Goal: Transaction & Acquisition: Purchase product/service

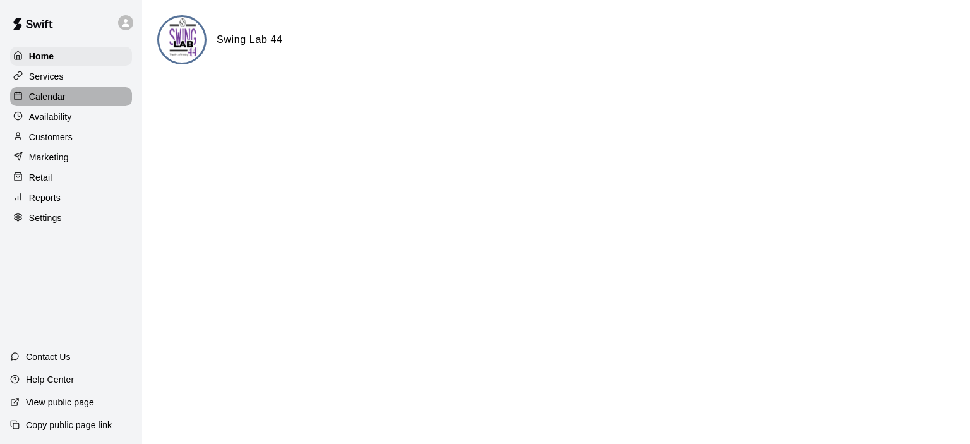
click at [45, 95] on p "Calendar" at bounding box center [47, 96] width 37 height 13
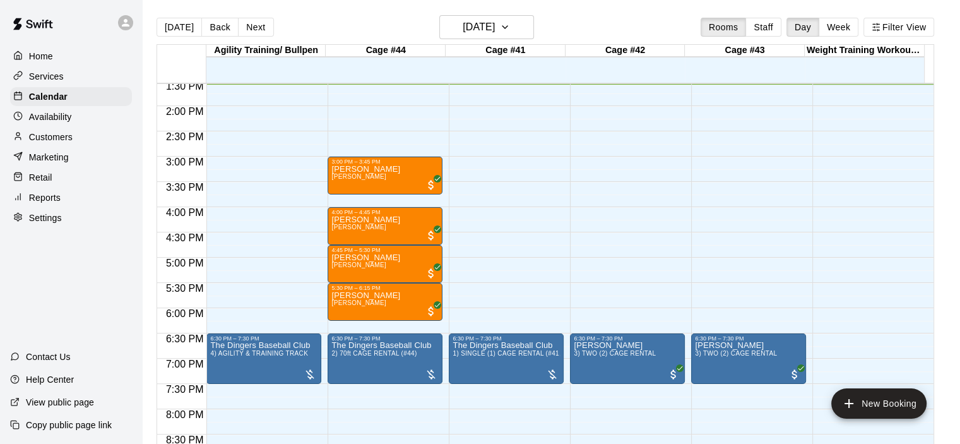
scroll to position [622, 0]
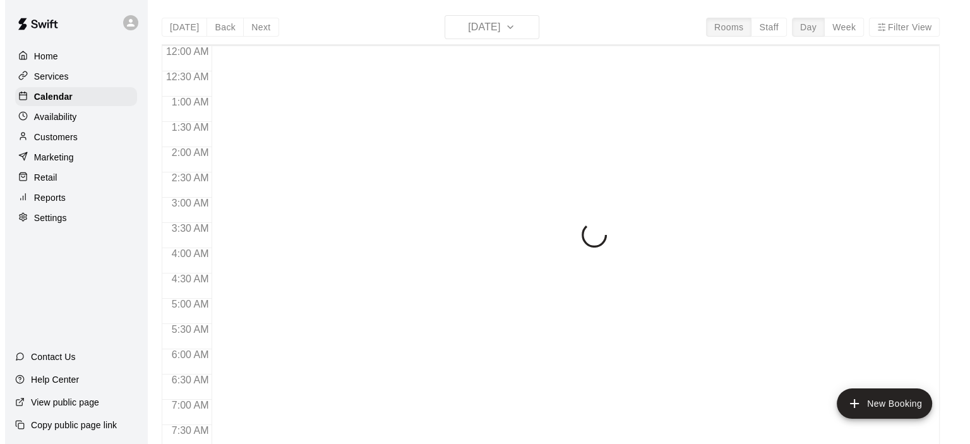
scroll to position [685, 0]
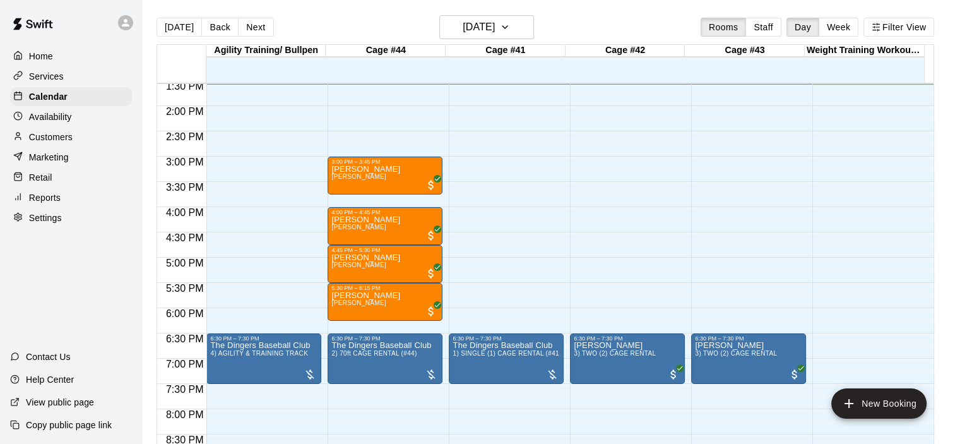
click at [379, 113] on div "12:00 AM – 9:00 AM Closed 3:00 PM – 3:45 PM [PERSON_NAME] [PERSON_NAME] 4:00 PM…" at bounding box center [385, 5] width 115 height 1212
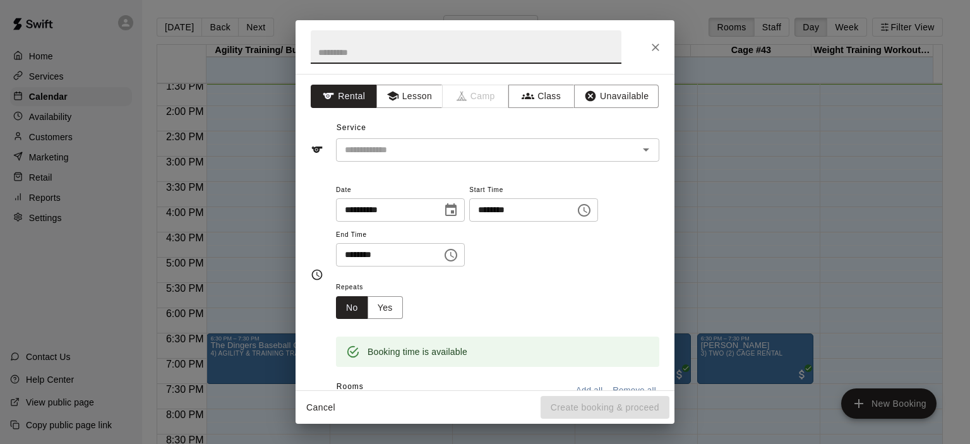
click at [591, 214] on icon "Choose time, selected time is 2:00 PM" at bounding box center [583, 210] width 15 height 15
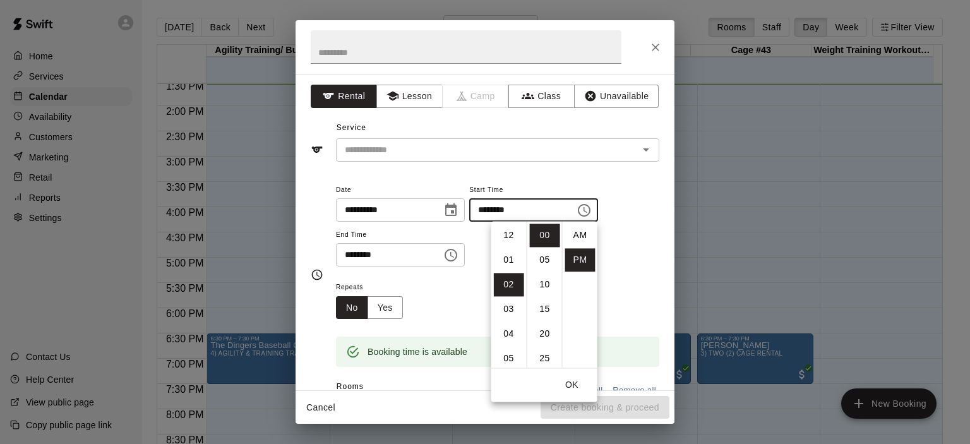
scroll to position [23, 0]
click at [546, 310] on li "15" at bounding box center [545, 308] width 30 height 23
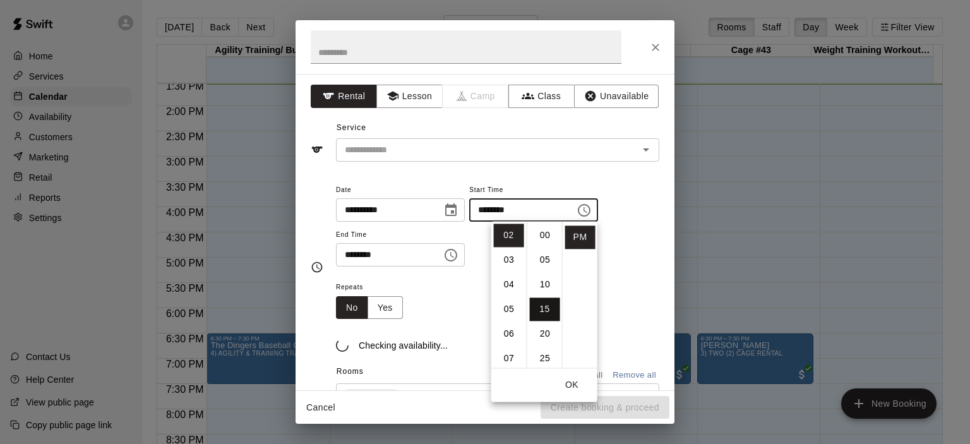
type input "********"
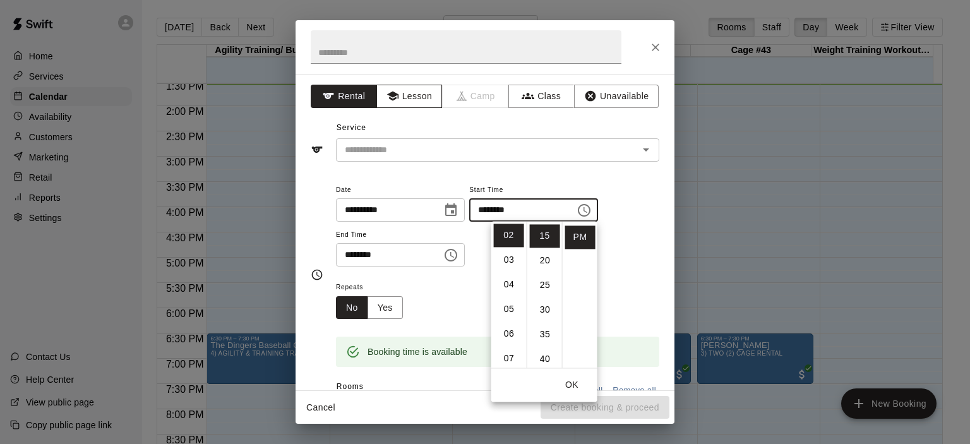
click at [417, 95] on button "Lesson" at bounding box center [409, 96] width 66 height 23
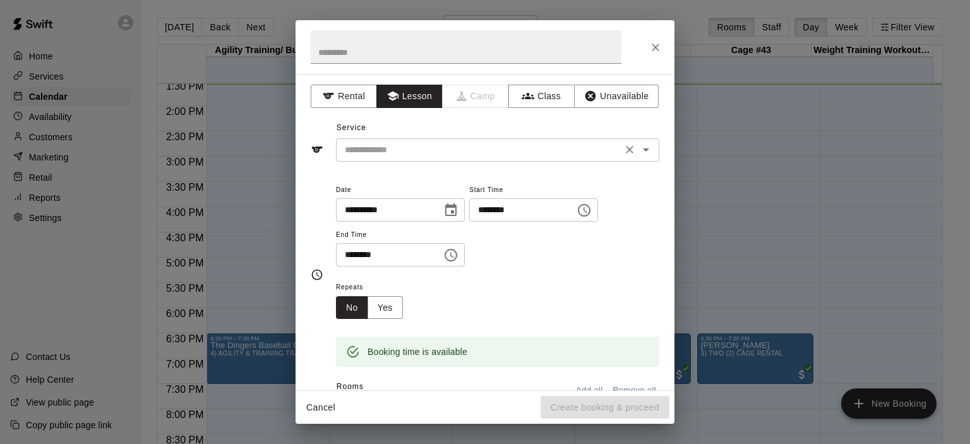
click at [643, 148] on icon "Open" at bounding box center [646, 149] width 6 height 3
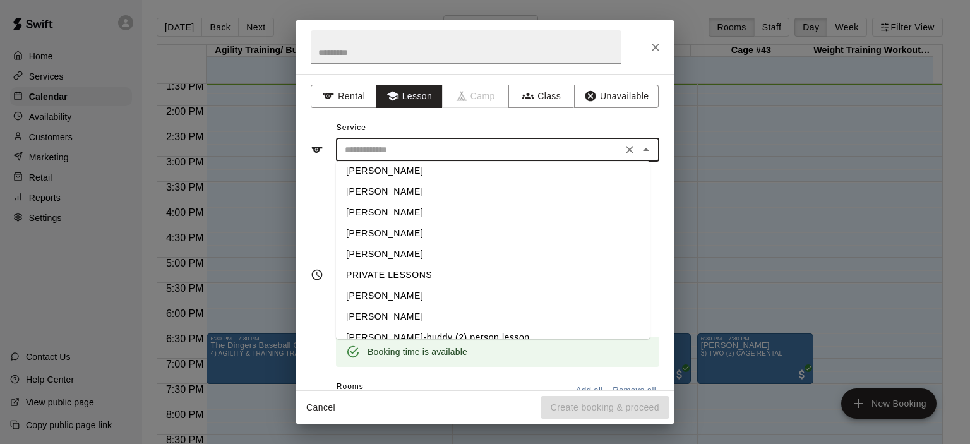
scroll to position [40, 0]
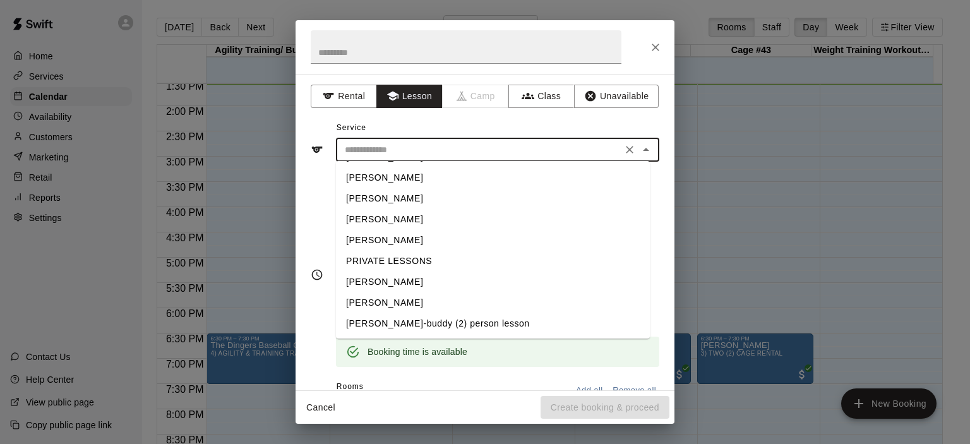
click at [417, 304] on li "[PERSON_NAME]" at bounding box center [493, 302] width 314 height 21
type input "**********"
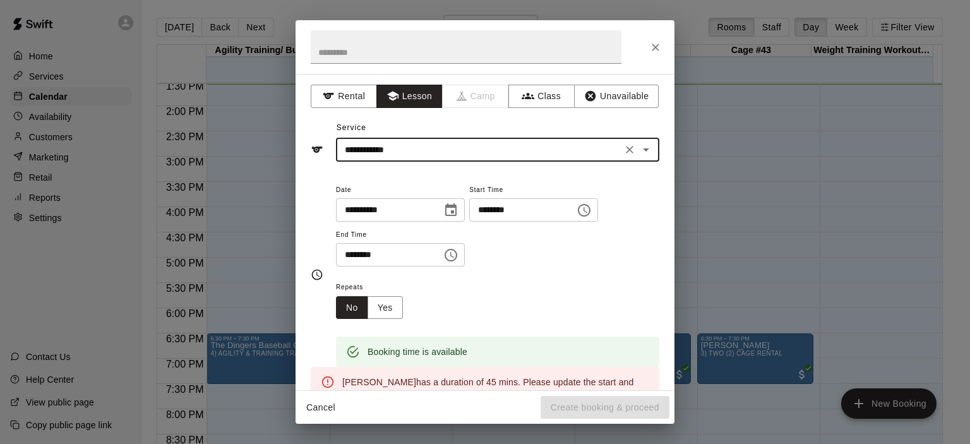
click at [458, 258] on icon "Choose time, selected time is 2:30 PM" at bounding box center [450, 254] width 15 height 15
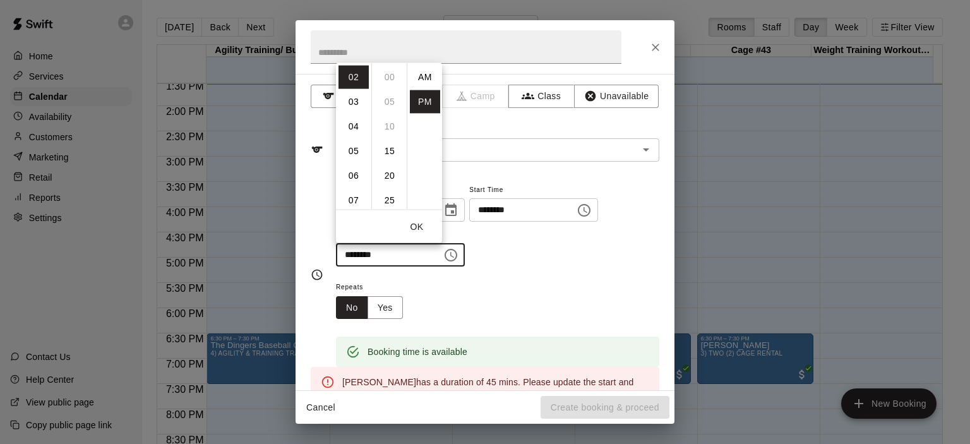
scroll to position [23, 0]
click at [352, 98] on li "03" at bounding box center [353, 101] width 30 height 23
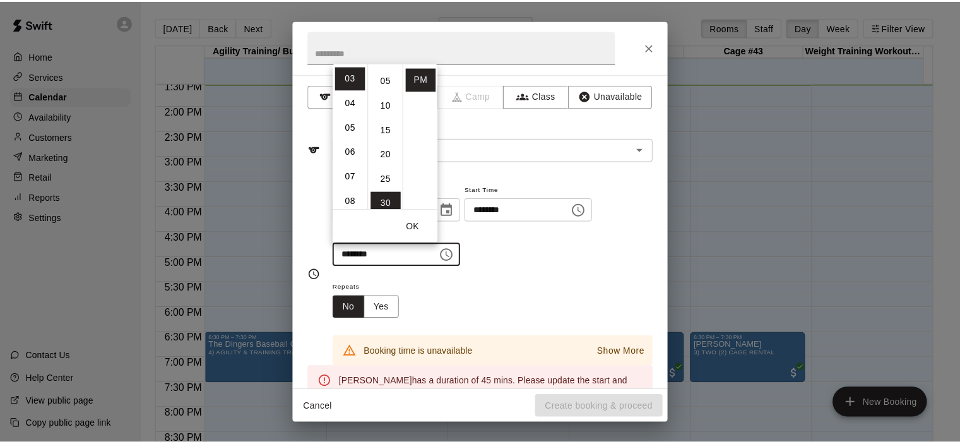
scroll to position [0, 0]
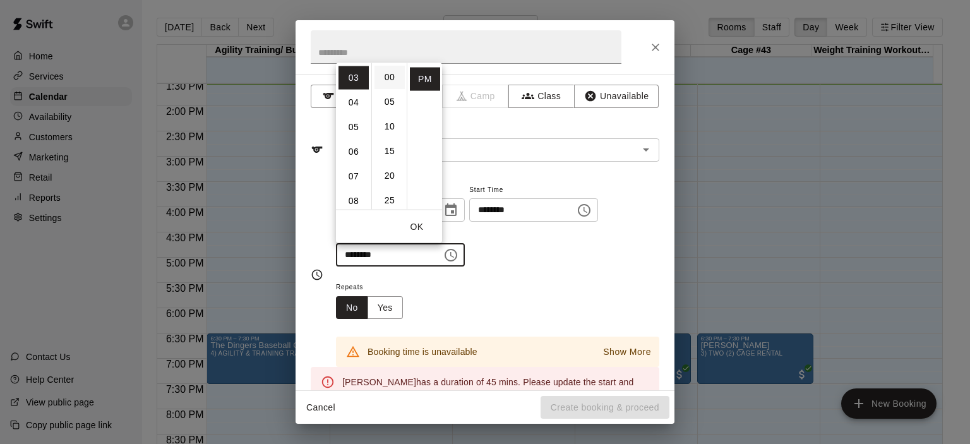
click at [392, 74] on li "00" at bounding box center [389, 76] width 30 height 23
type input "********"
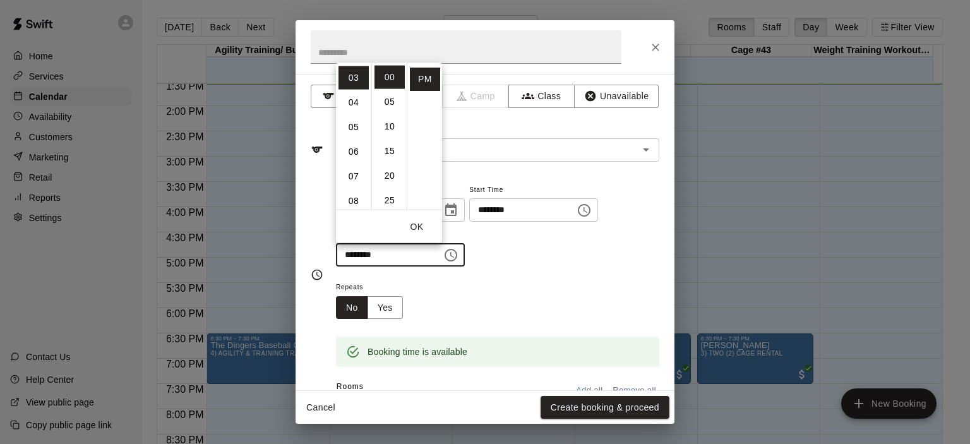
click at [578, 272] on div "**********" at bounding box center [497, 231] width 323 height 98
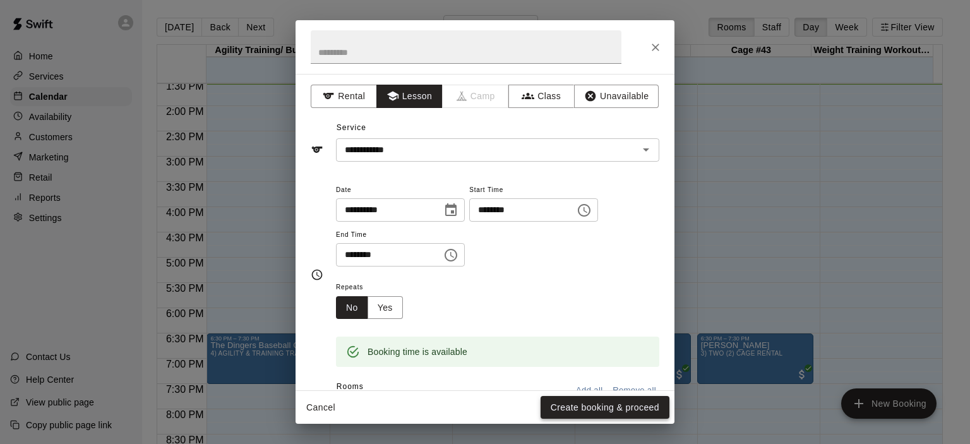
click at [632, 408] on button "Create booking & proceed" at bounding box center [604, 407] width 129 height 23
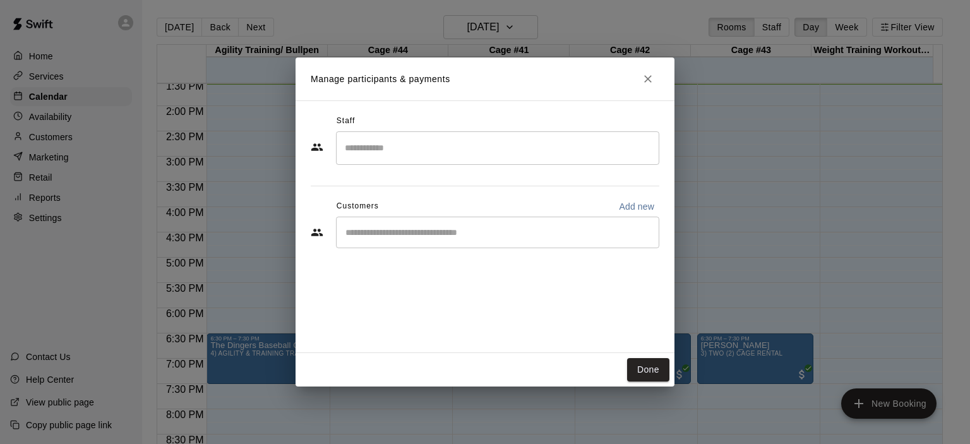
click at [415, 244] on div "​" at bounding box center [497, 233] width 323 height 32
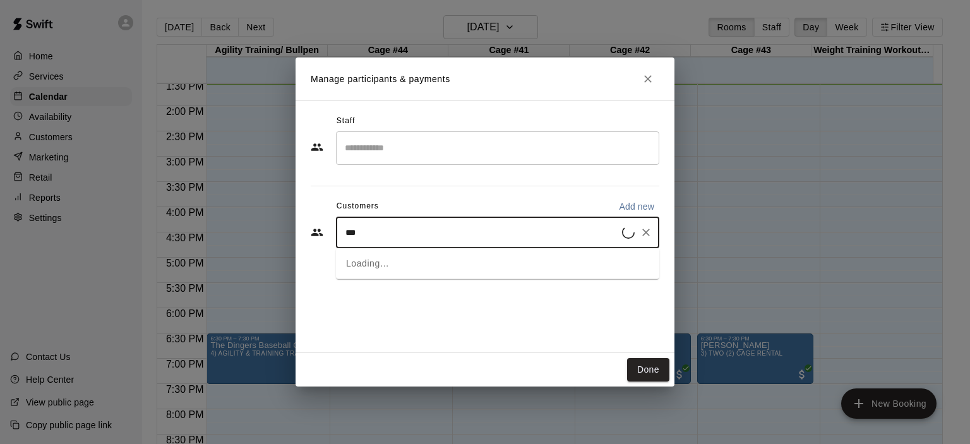
type input "****"
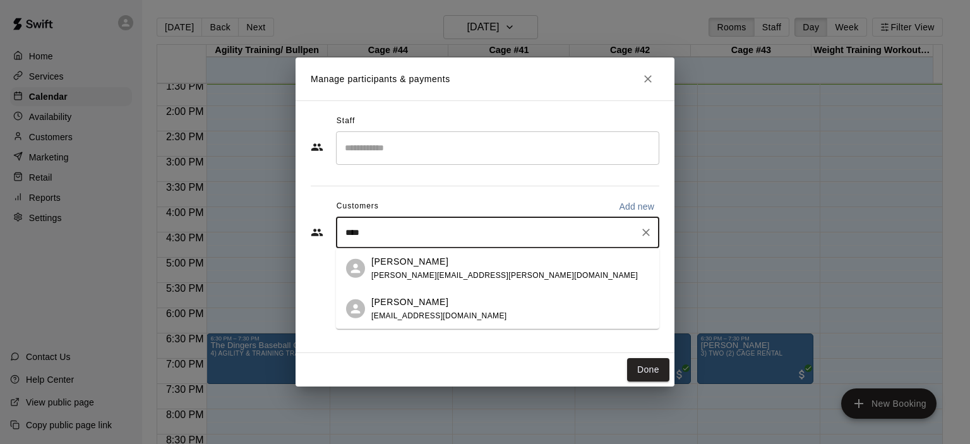
click at [434, 305] on div "[PERSON_NAME]" at bounding box center [439, 301] width 136 height 13
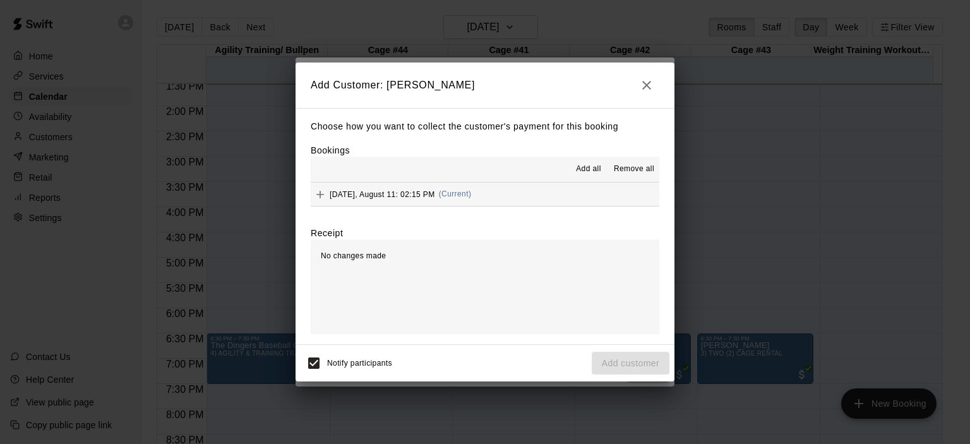
click at [460, 193] on span "(Current)" at bounding box center [455, 193] width 33 height 9
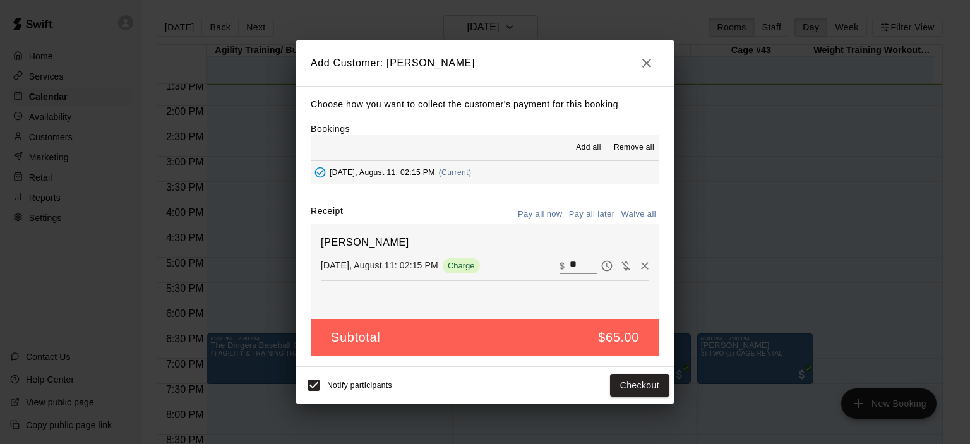
click at [637, 213] on button "Waive all" at bounding box center [638, 215] width 42 height 20
type input "*"
click at [643, 379] on button "Add customer" at bounding box center [630, 385] width 78 height 23
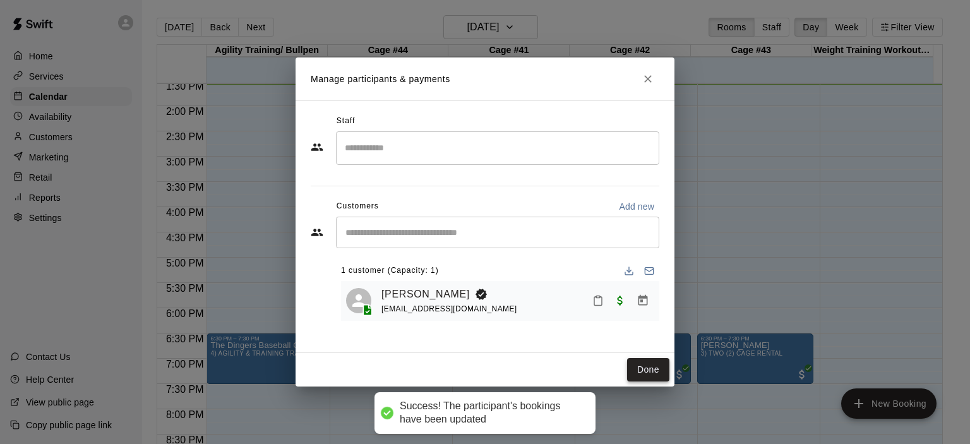
click at [648, 369] on button "Done" at bounding box center [648, 369] width 42 height 23
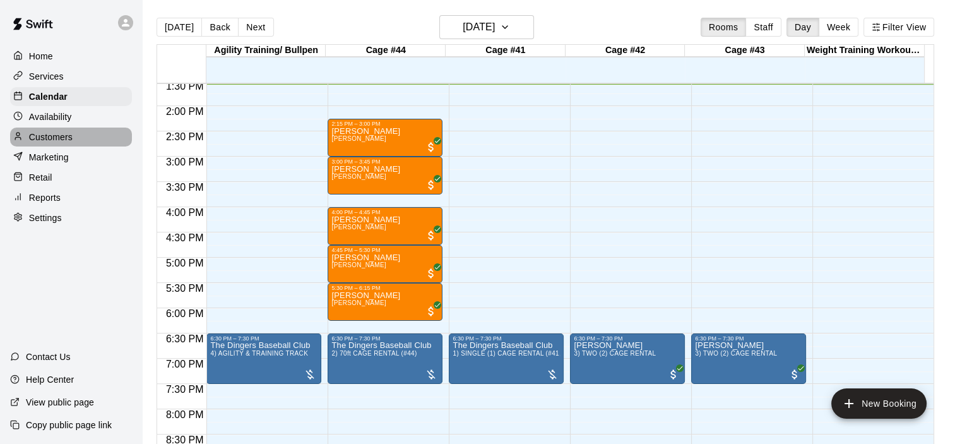
click at [66, 136] on p "Customers" at bounding box center [51, 137] width 44 height 13
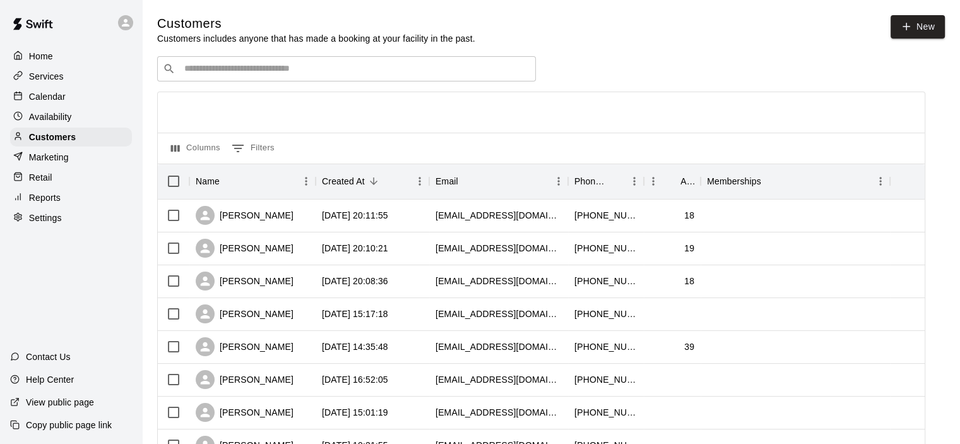
click at [261, 75] on input "Search customers by name or email" at bounding box center [356, 68] width 350 height 13
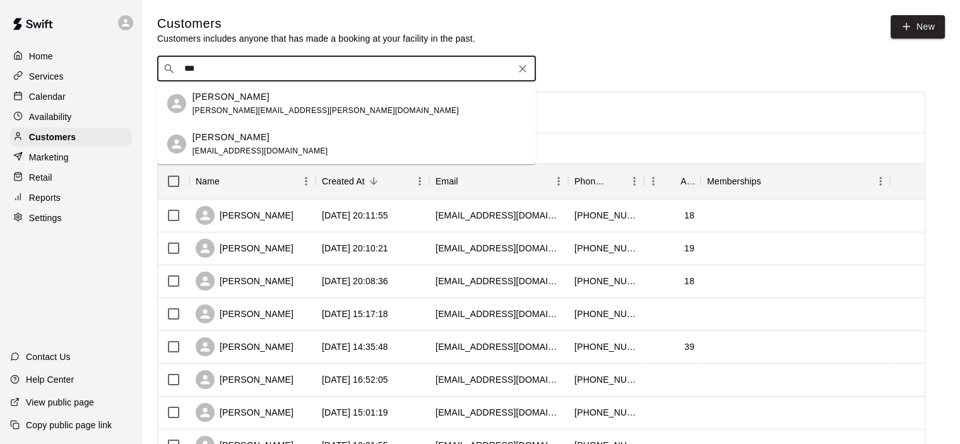
type input "****"
click at [234, 133] on p "[PERSON_NAME]" at bounding box center [231, 137] width 77 height 13
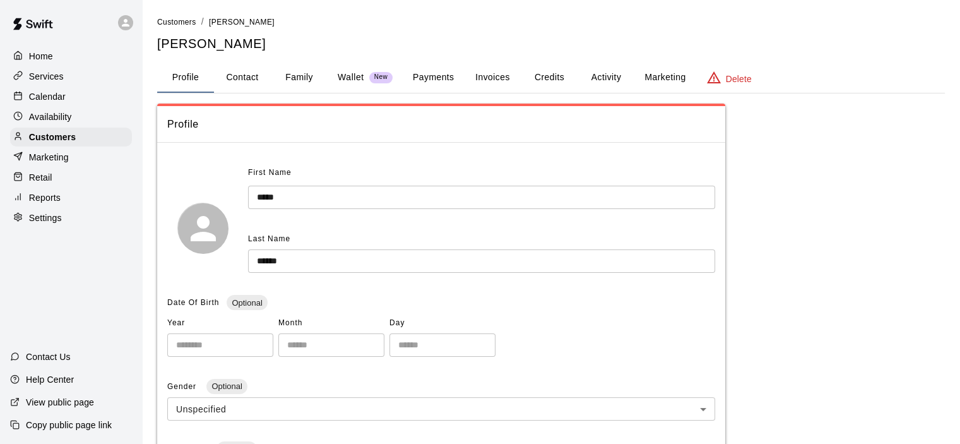
click at [602, 80] on button "Activity" at bounding box center [606, 77] width 57 height 30
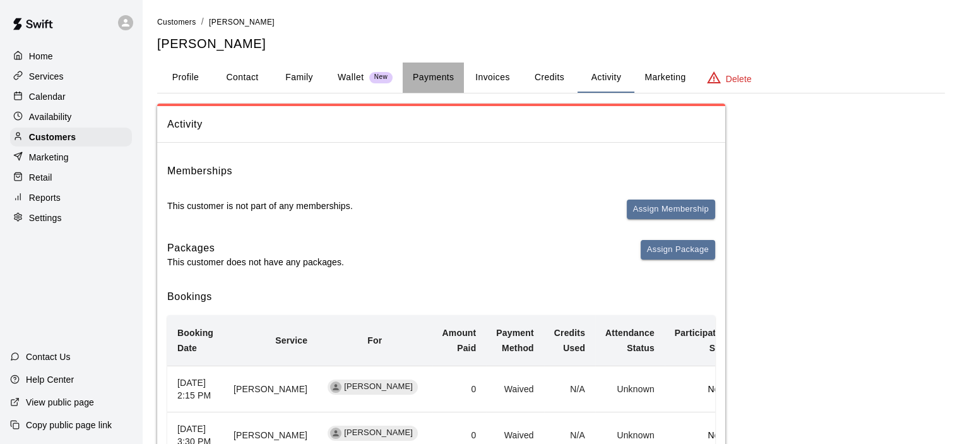
click at [441, 78] on button "Payments" at bounding box center [433, 77] width 61 height 30
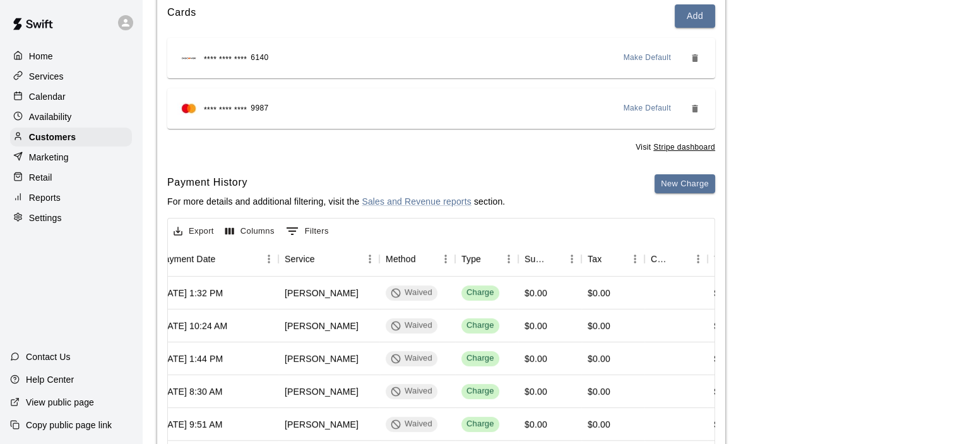
scroll to position [54, 0]
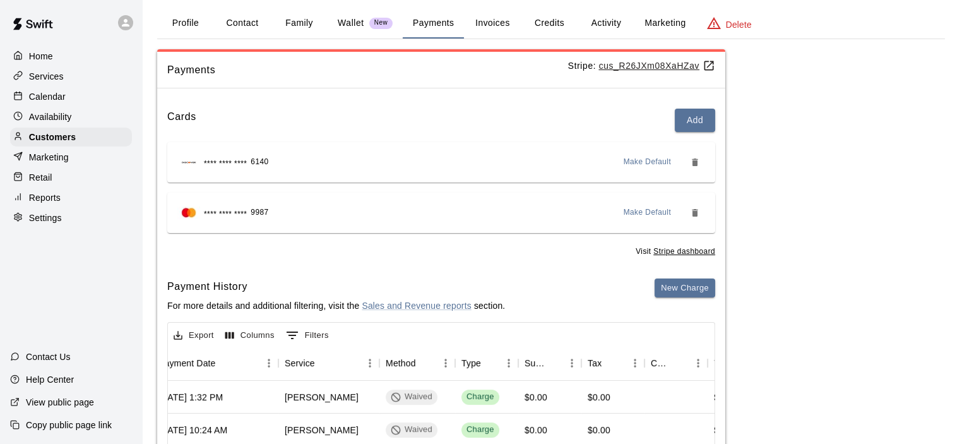
click at [298, 26] on button "Family" at bounding box center [299, 23] width 57 height 30
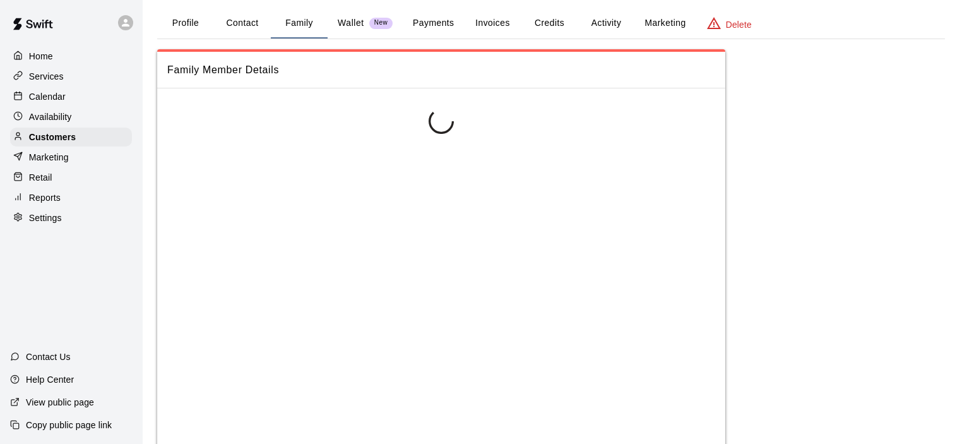
scroll to position [0, 0]
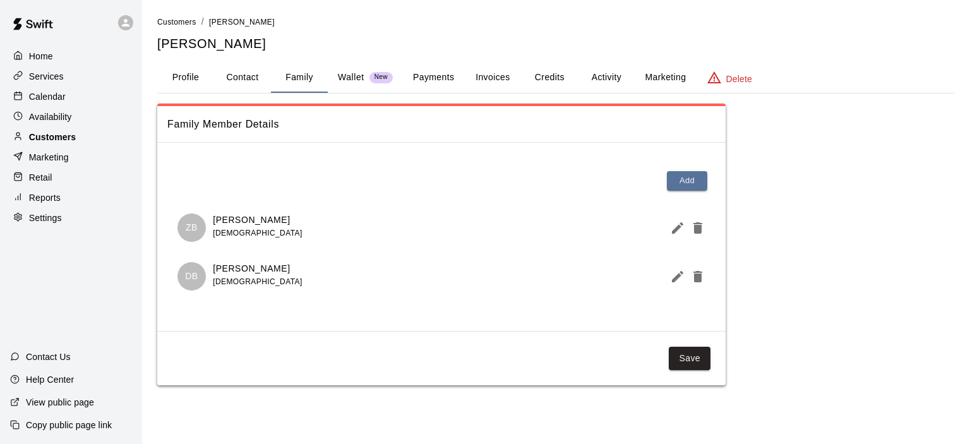
click at [70, 141] on p "Customers" at bounding box center [52, 137] width 47 height 13
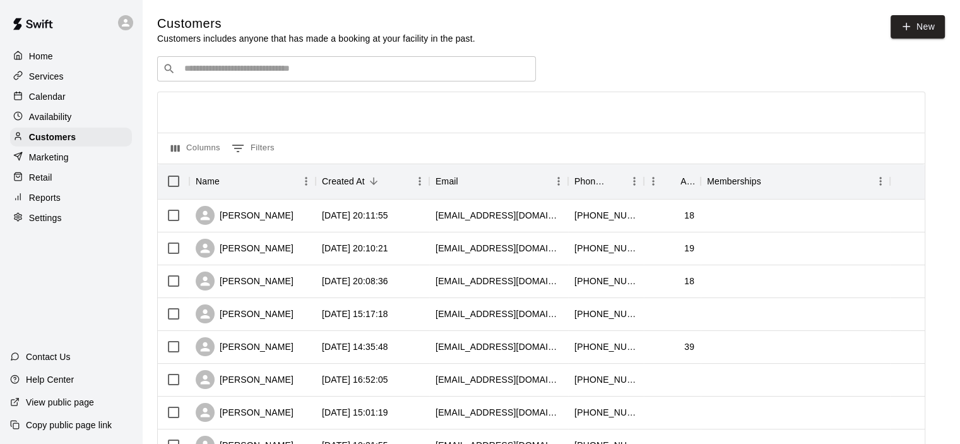
click at [258, 72] on input "Search customers by name or email" at bounding box center [356, 68] width 350 height 13
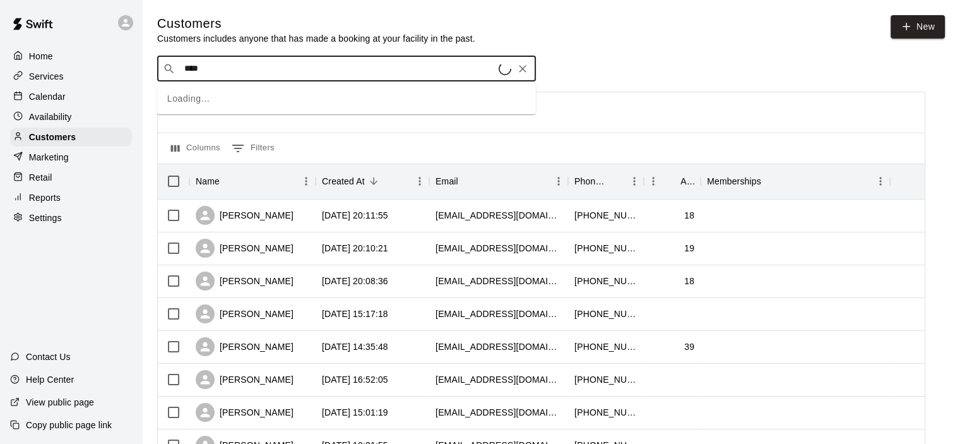
type input "*****"
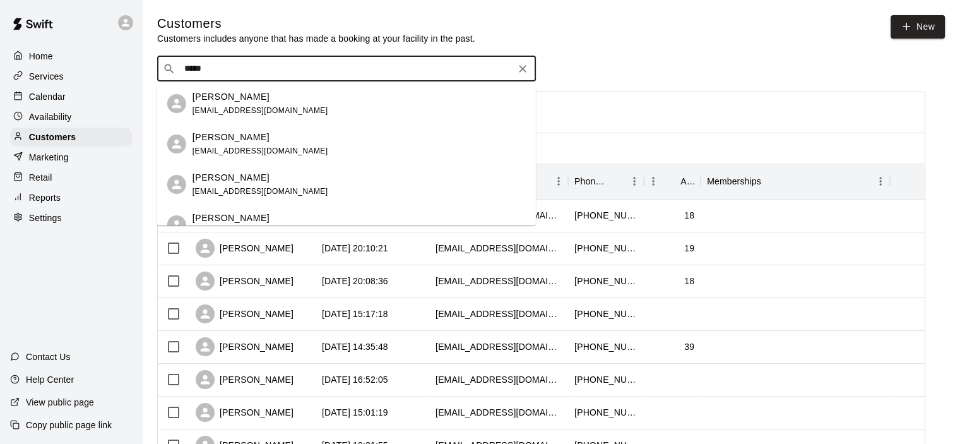
click at [266, 140] on div "[PERSON_NAME]" at bounding box center [261, 137] width 136 height 13
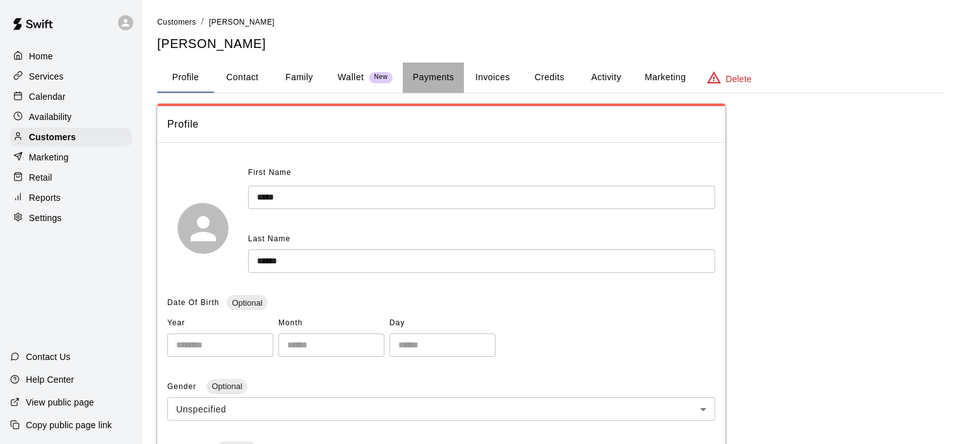
click at [439, 76] on button "Payments" at bounding box center [433, 77] width 61 height 30
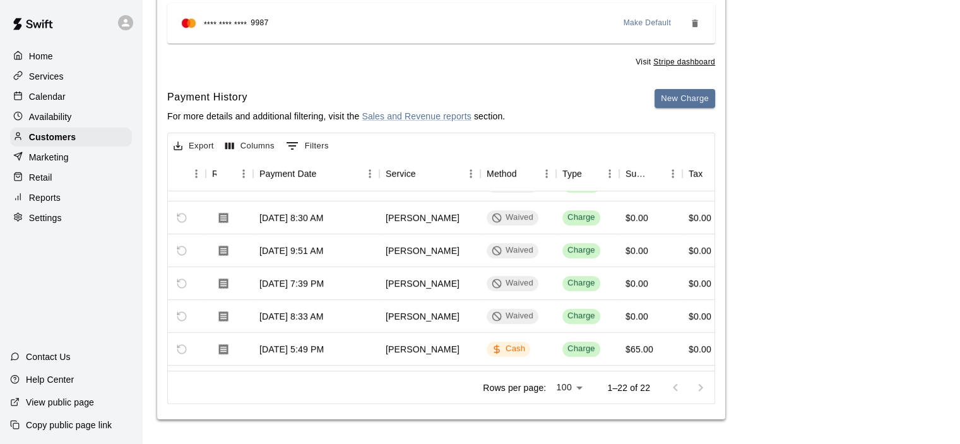
scroll to position [88, 76]
click at [47, 78] on p "Services" at bounding box center [46, 76] width 35 height 13
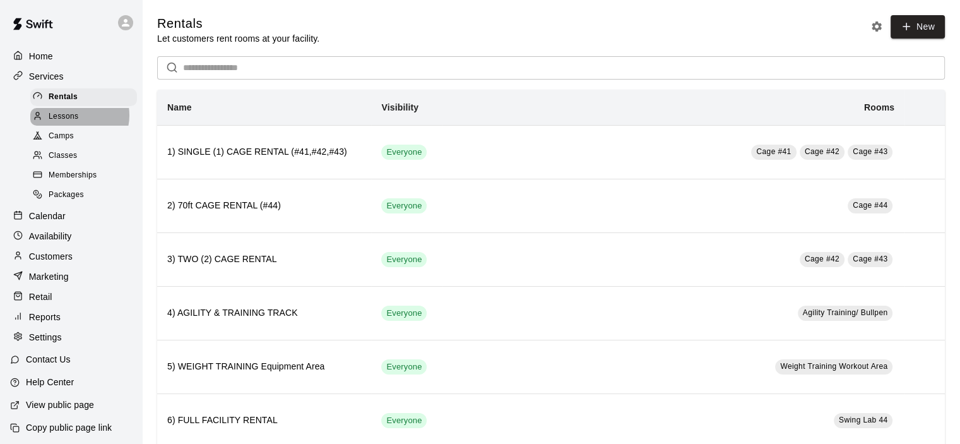
click at [78, 118] on span "Lessons" at bounding box center [64, 116] width 30 height 13
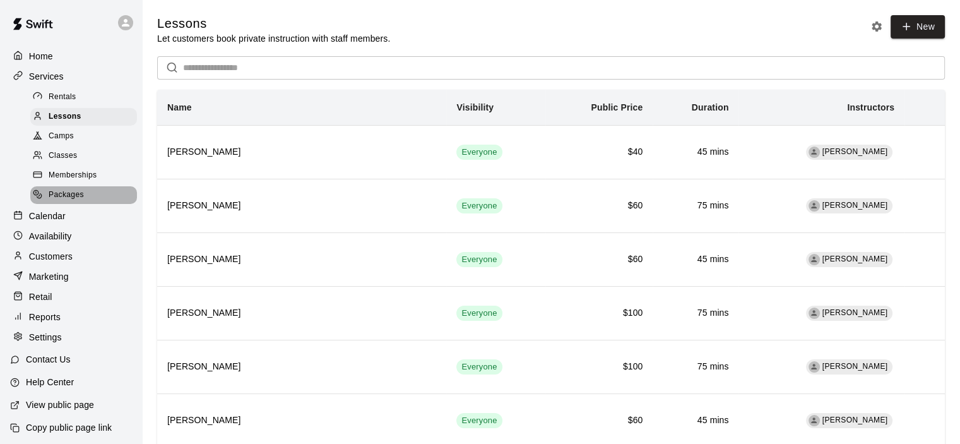
click at [83, 198] on span "Packages" at bounding box center [66, 195] width 35 height 13
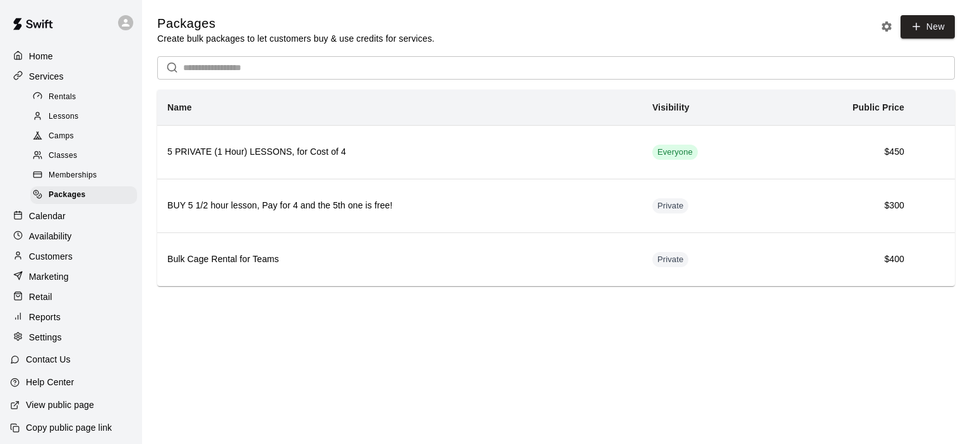
click at [71, 262] on p "Customers" at bounding box center [51, 256] width 44 height 13
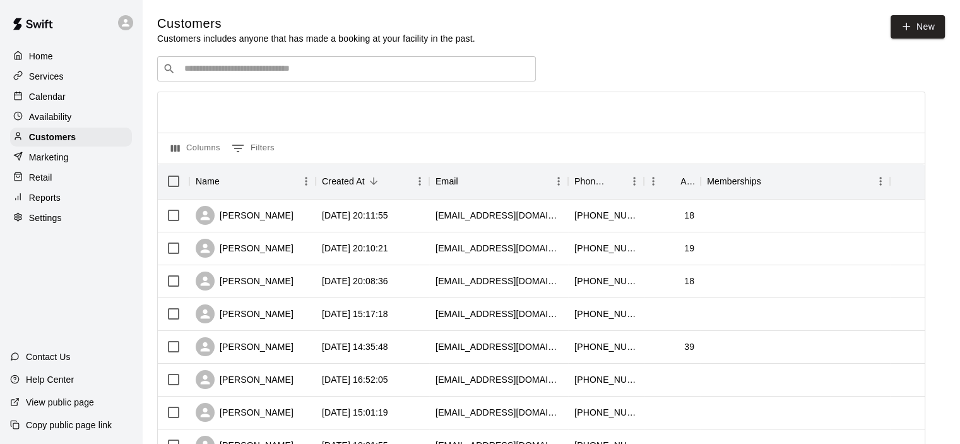
click at [283, 73] on input "Search customers by name or email" at bounding box center [356, 68] width 350 height 13
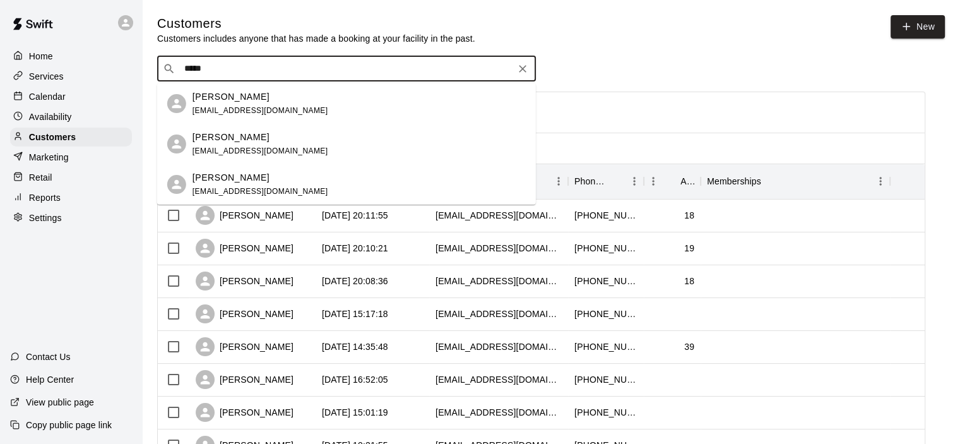
type input "******"
click at [279, 104] on div "[PERSON_NAME] [EMAIL_ADDRESS][DOMAIN_NAME]" at bounding box center [261, 103] width 136 height 27
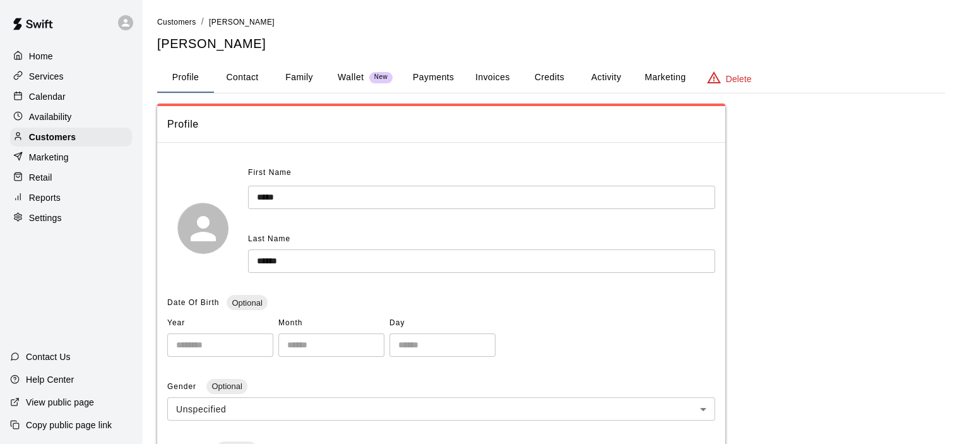
click at [427, 75] on button "Payments" at bounding box center [433, 77] width 61 height 30
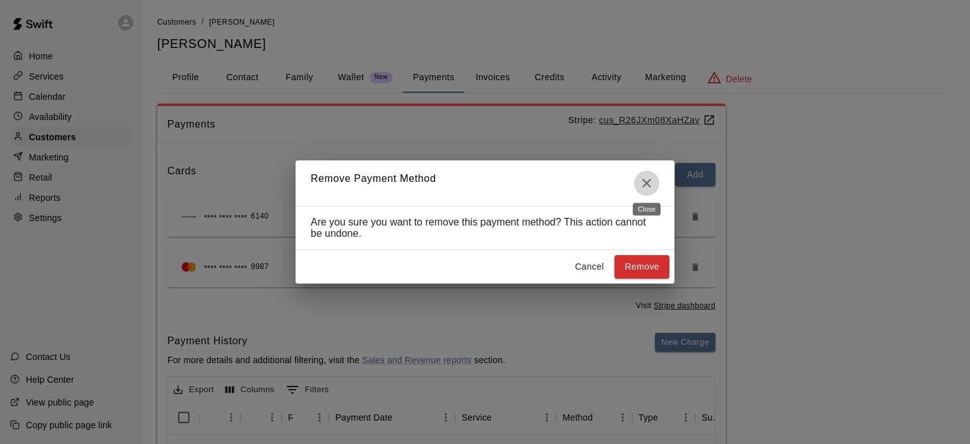
click at [649, 176] on icon "Close" at bounding box center [646, 182] width 15 height 15
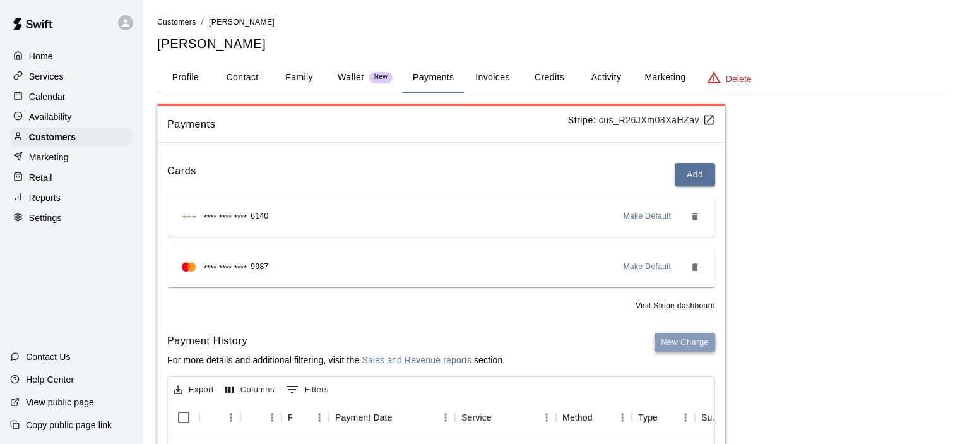
click at [687, 343] on button "New Charge" at bounding box center [685, 343] width 61 height 20
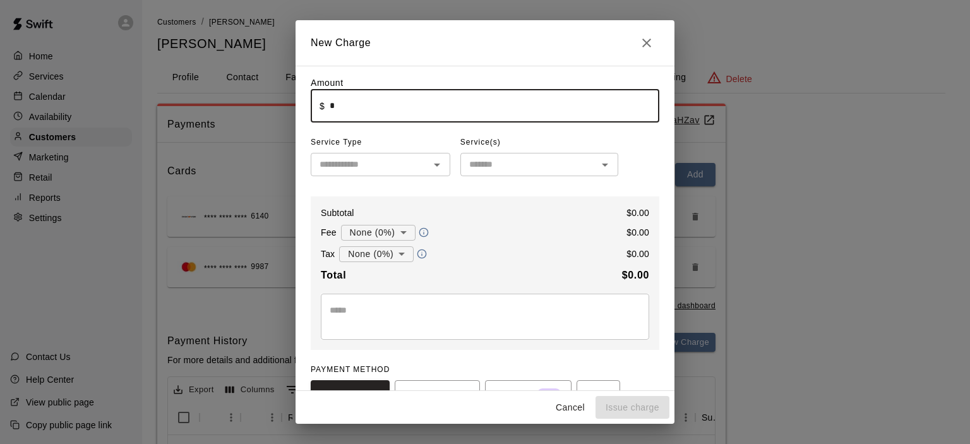
click at [335, 110] on input "*" at bounding box center [493, 105] width 329 height 33
click at [433, 168] on icon "Open" at bounding box center [436, 164] width 15 height 15
type input "******"
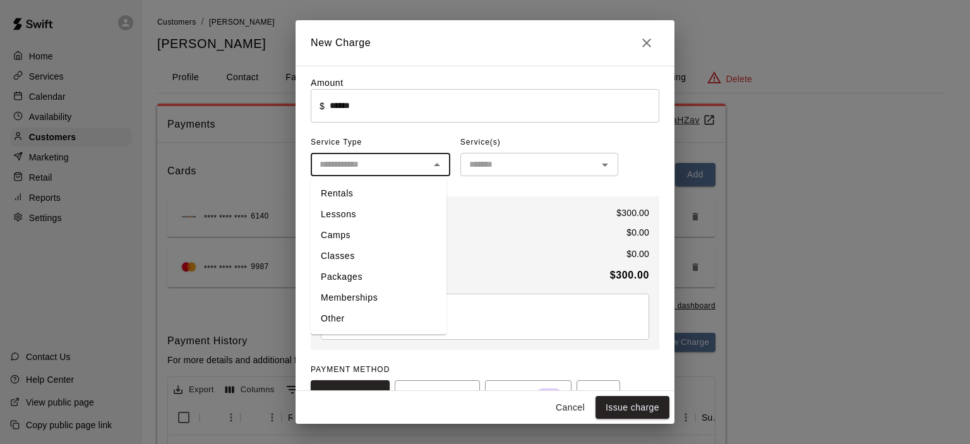
click at [371, 276] on li "Packages" at bounding box center [379, 276] width 136 height 21
type input "********"
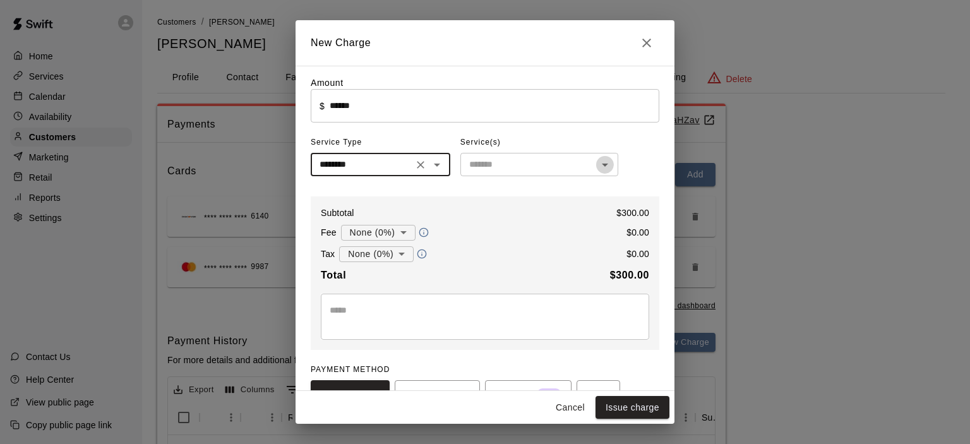
click at [603, 160] on icon "Open" at bounding box center [604, 164] width 15 height 15
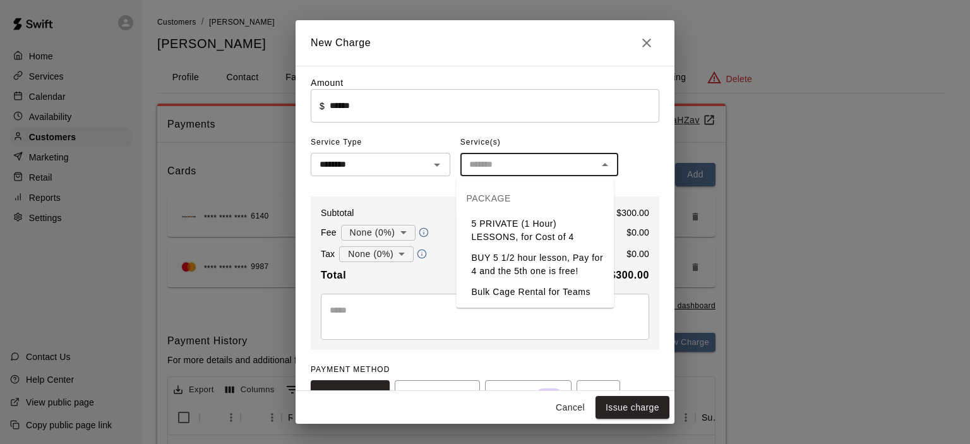
click at [535, 263] on li "BUY 5 1/2 hour lesson, Pay for 4 and the 5th one is free!" at bounding box center [535, 264] width 158 height 34
type input "**********"
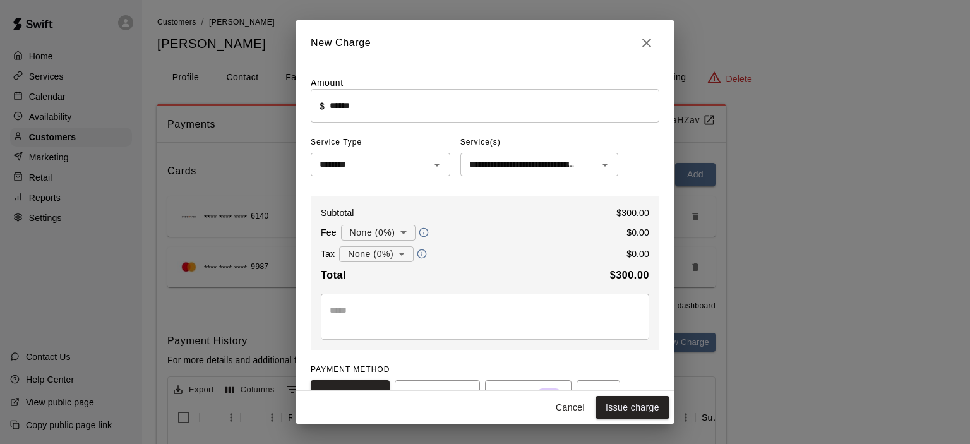
click at [361, 302] on div "* ​" at bounding box center [485, 317] width 328 height 46
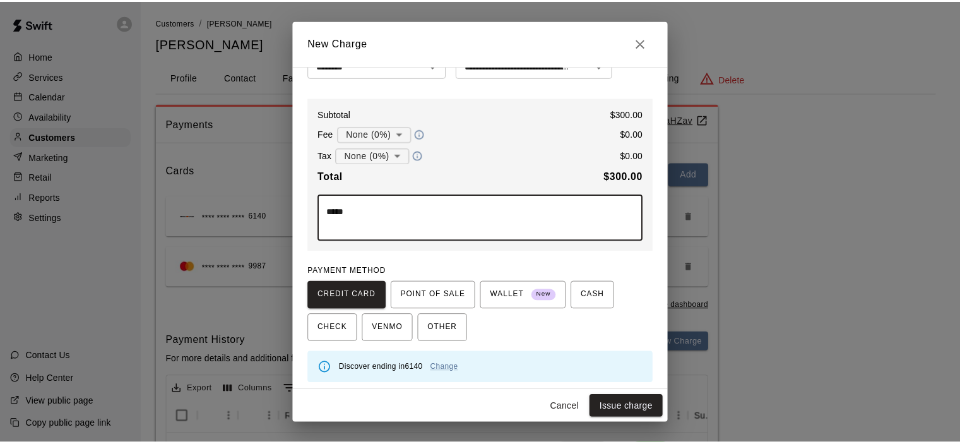
scroll to position [103, 0]
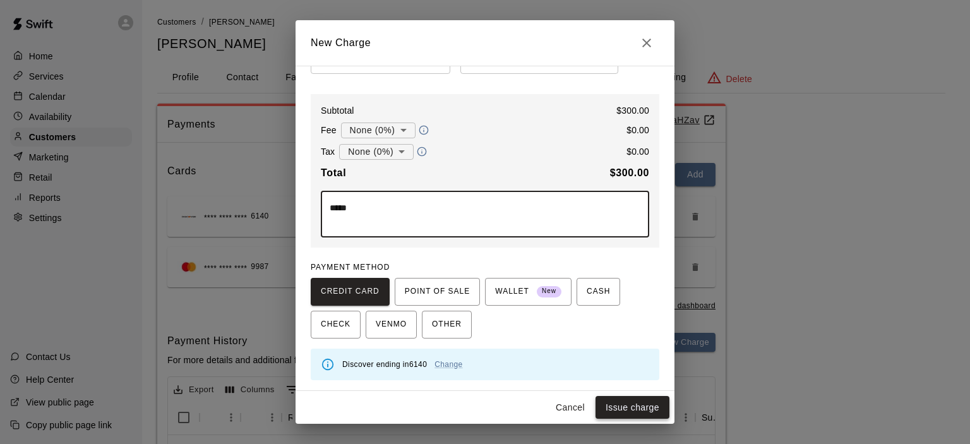
type textarea "*****"
click at [631, 406] on button "Issue charge" at bounding box center [632, 407] width 74 height 23
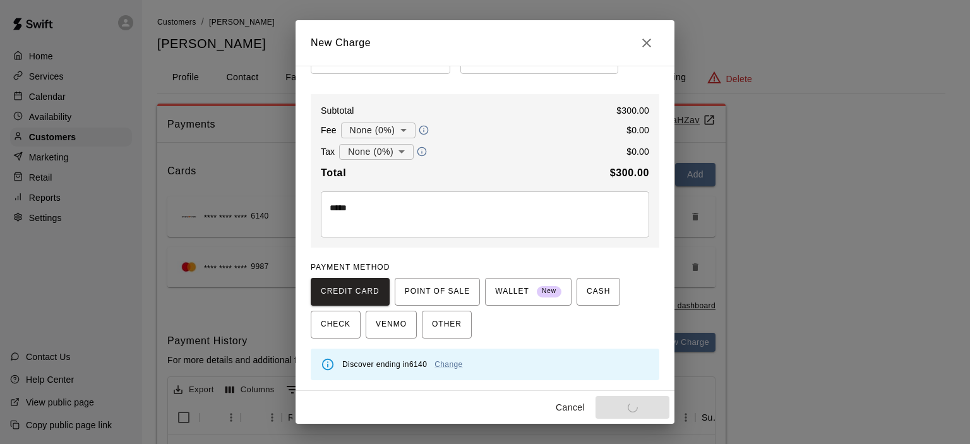
type input "*"
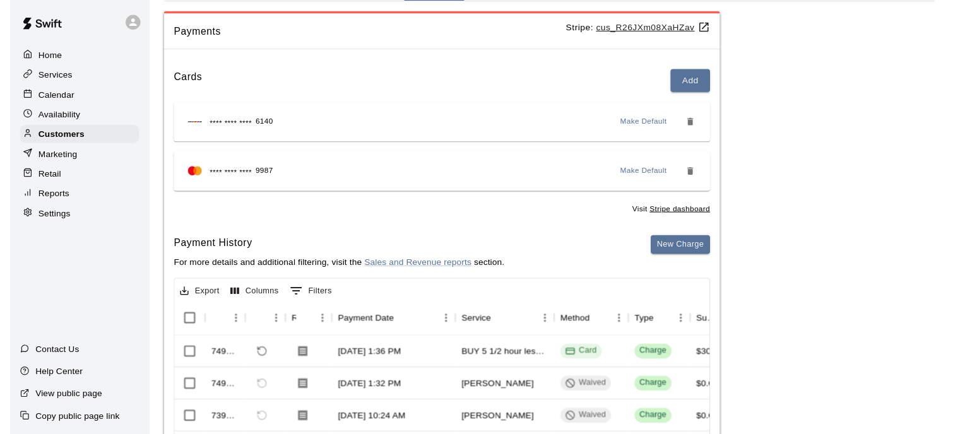
scroll to position [0, 0]
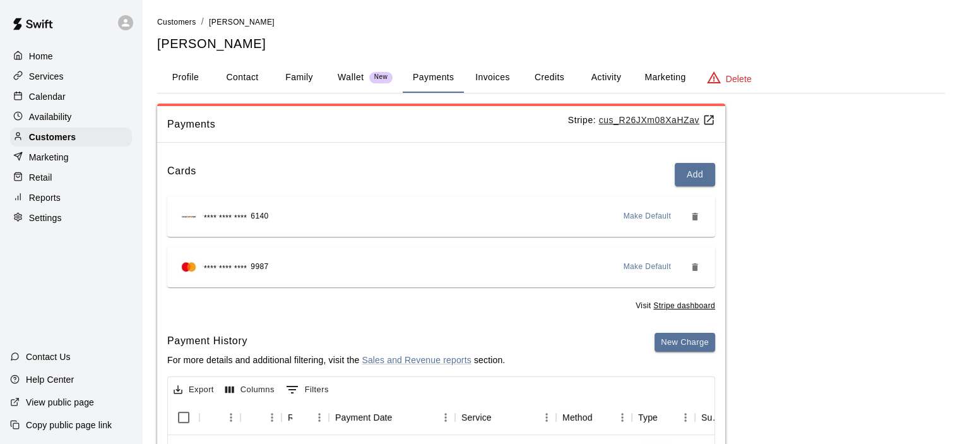
click at [56, 201] on p "Reports" at bounding box center [45, 197] width 32 height 13
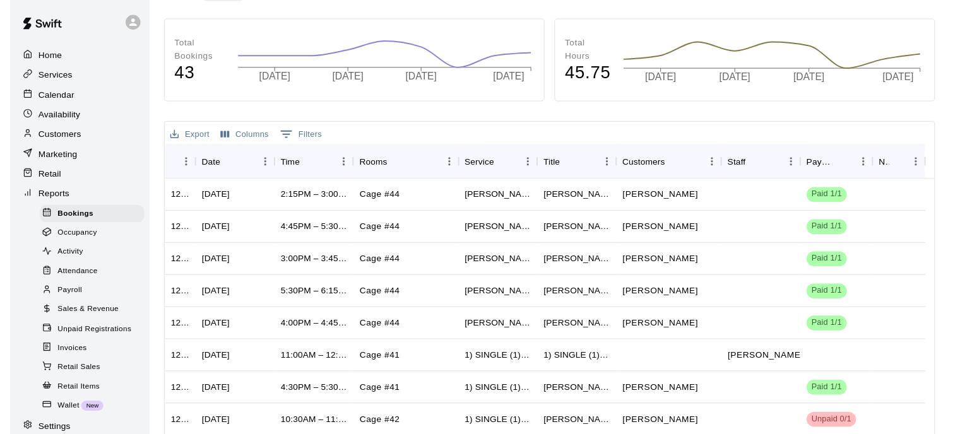
scroll to position [316, 0]
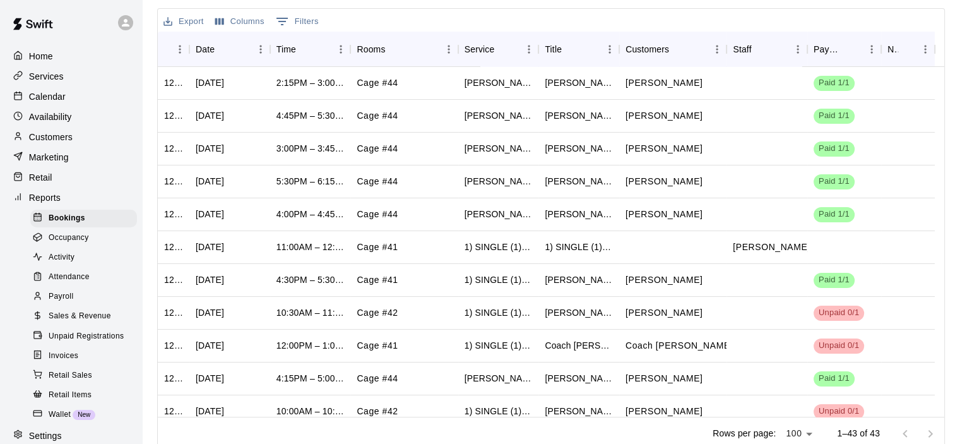
click at [74, 323] on span "Sales & Revenue" at bounding box center [80, 316] width 62 height 13
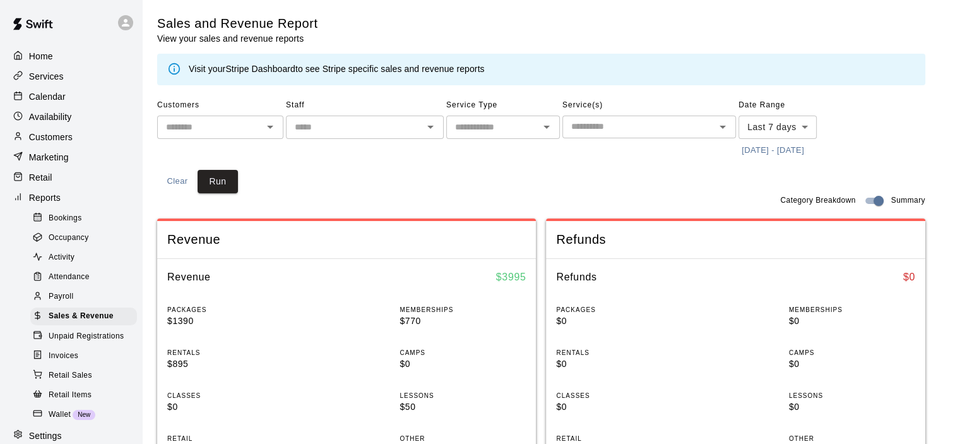
click at [237, 69] on link "Stripe Dashboard" at bounding box center [260, 69] width 70 height 10
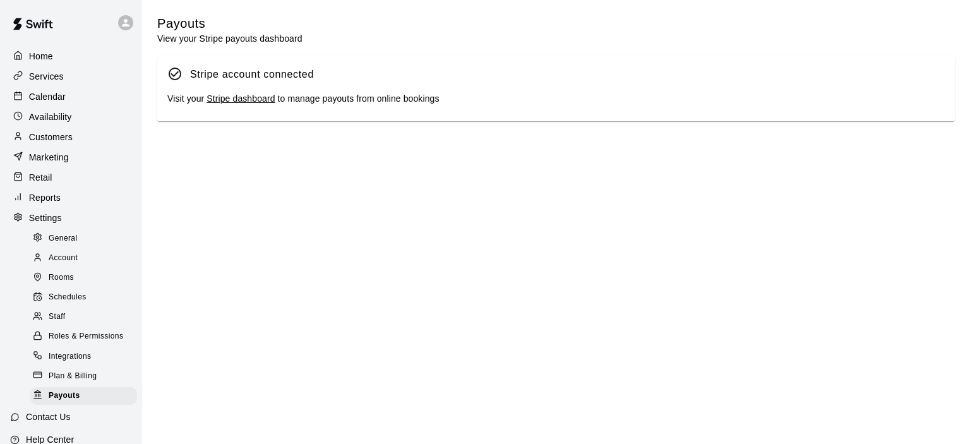
click at [237, 103] on link "Stripe dashboard" at bounding box center [240, 98] width 68 height 10
click at [66, 141] on p "Customers" at bounding box center [51, 137] width 44 height 13
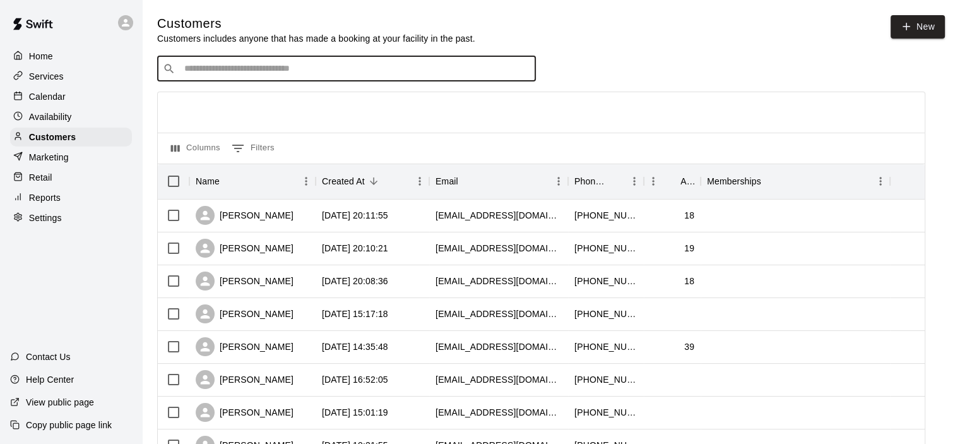
click at [247, 66] on input "Search customers by name or email" at bounding box center [356, 68] width 350 height 13
type input "*"
type input "*****"
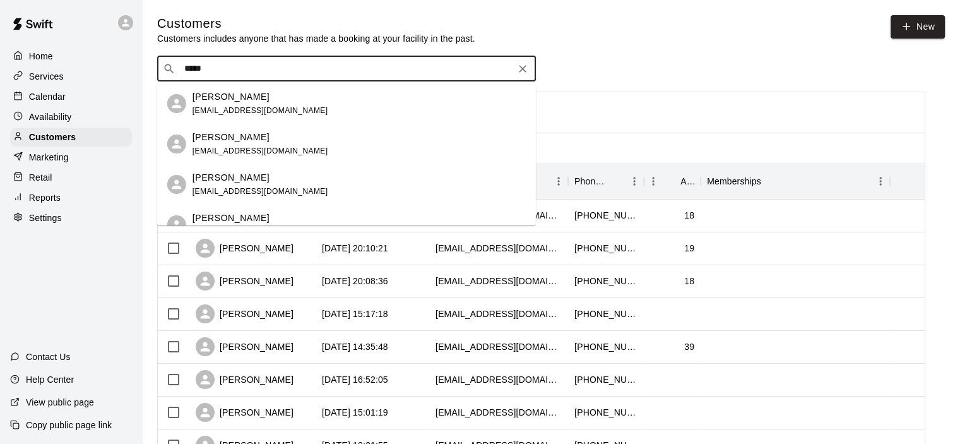
click at [267, 141] on div "[PERSON_NAME]" at bounding box center [261, 137] width 136 height 13
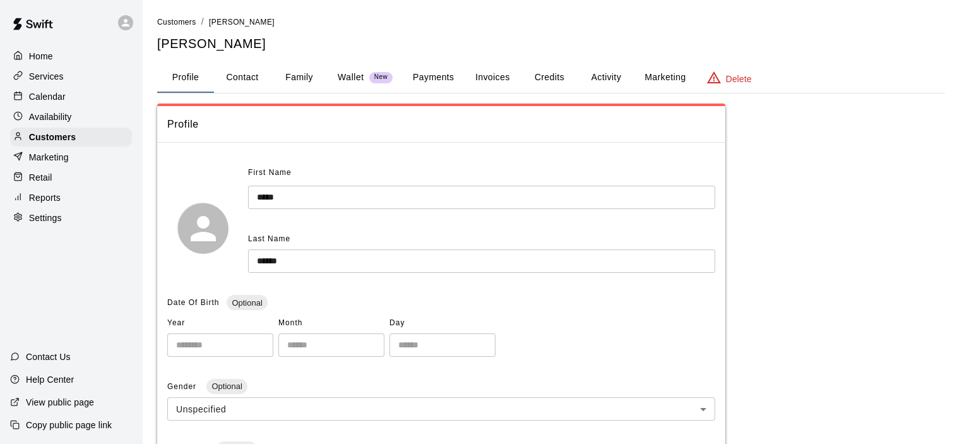
click at [430, 77] on button "Payments" at bounding box center [433, 77] width 61 height 30
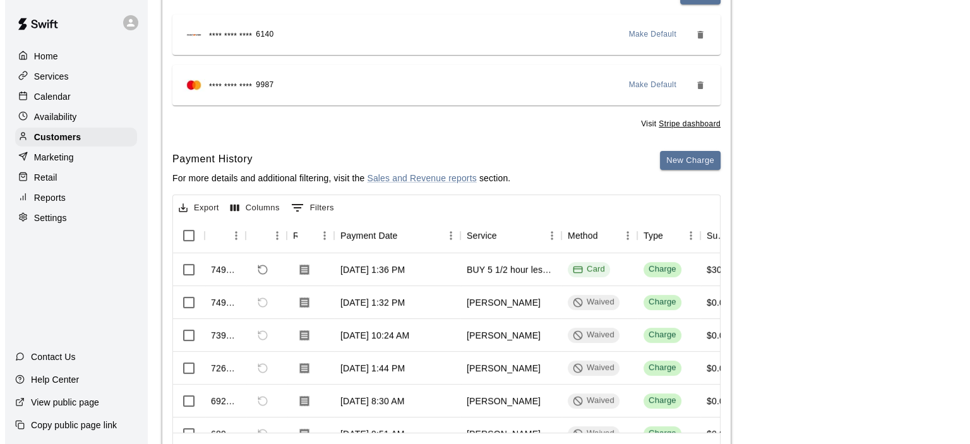
scroll to position [189, 0]
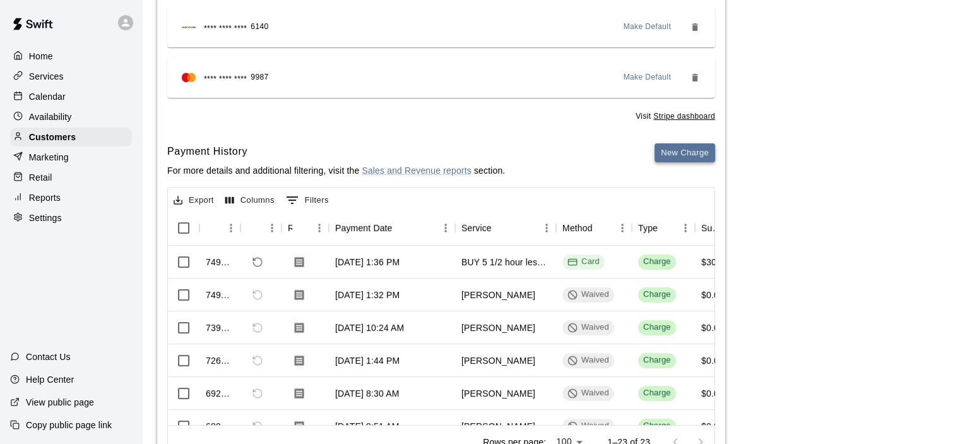
click at [679, 151] on button "New Charge" at bounding box center [685, 153] width 61 height 20
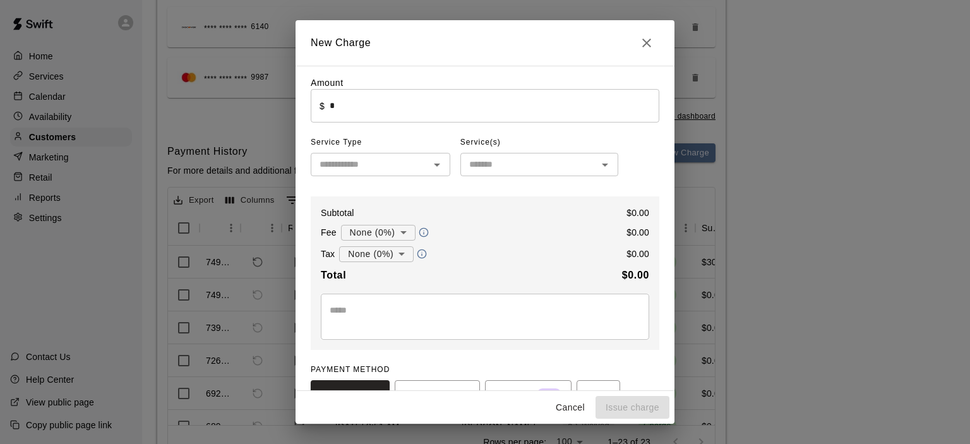
click at [333, 107] on input "*" at bounding box center [493, 105] width 329 height 33
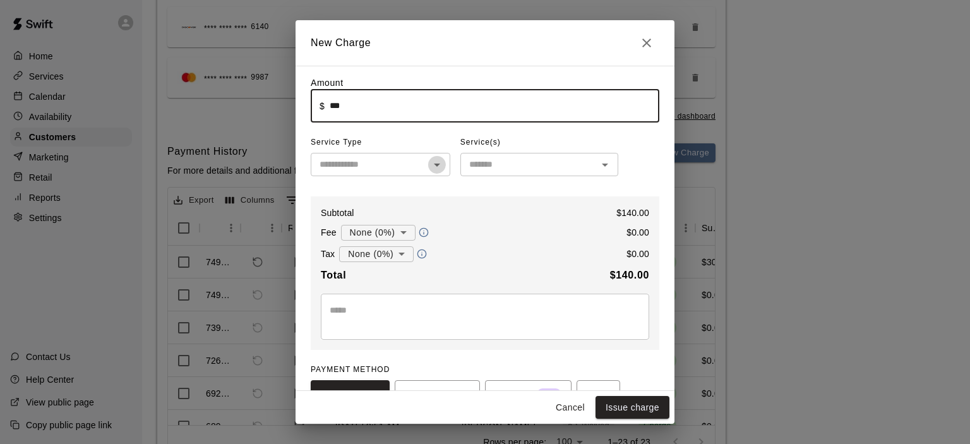
click at [435, 164] on icon "Open" at bounding box center [436, 164] width 15 height 15
type input "******"
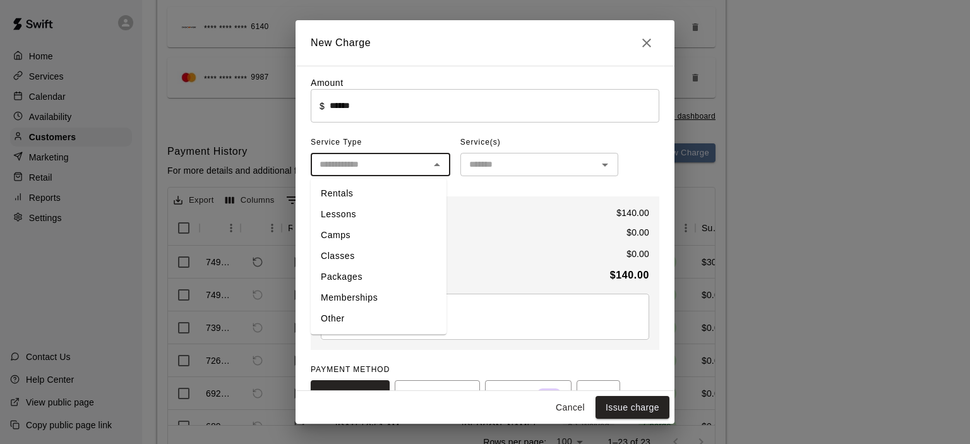
click at [364, 279] on li "Packages" at bounding box center [379, 276] width 136 height 21
type input "********"
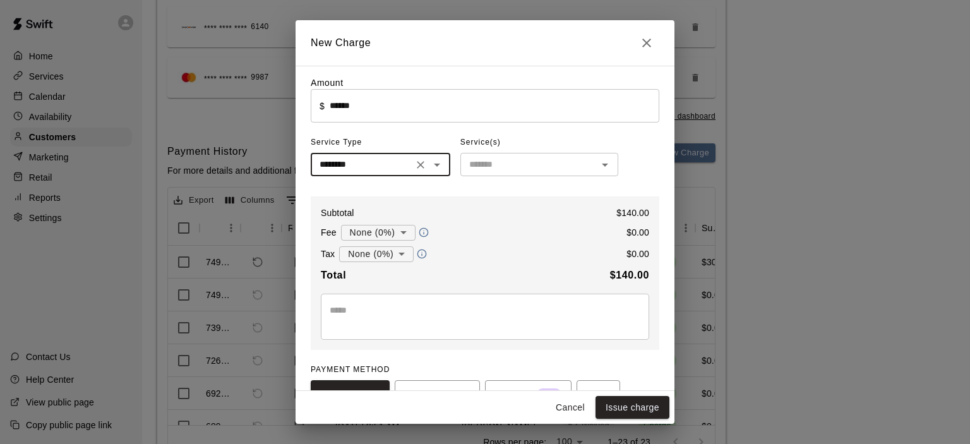
click at [607, 169] on icon "Open" at bounding box center [604, 164] width 15 height 15
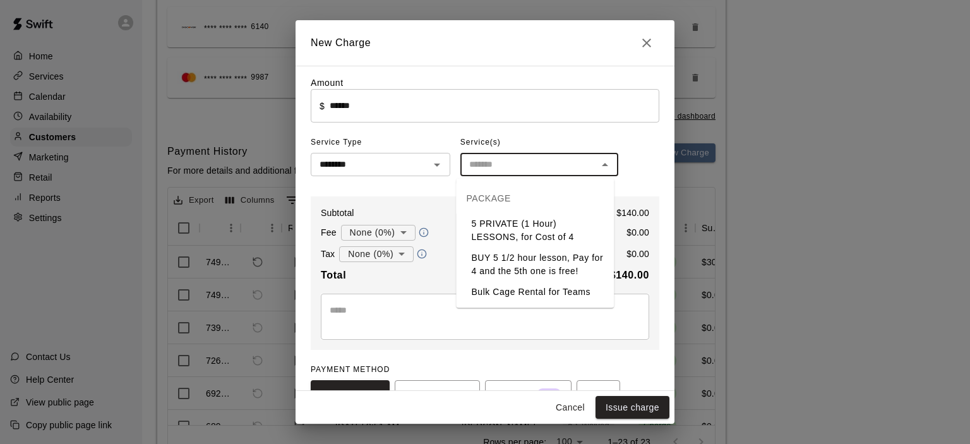
click at [528, 267] on li "BUY 5 1/2 hour lesson, Pay for 4 and the 5th one is free!" at bounding box center [535, 264] width 158 height 34
type input "**********"
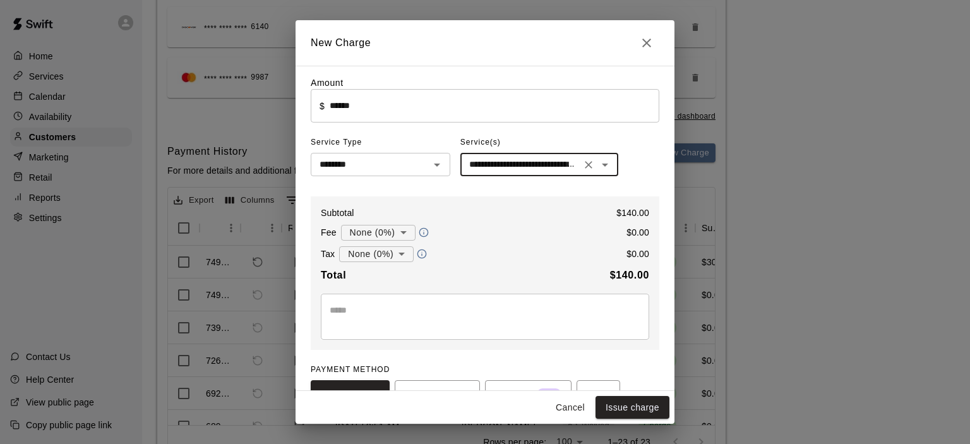
click at [362, 307] on textarea at bounding box center [484, 316] width 311 height 25
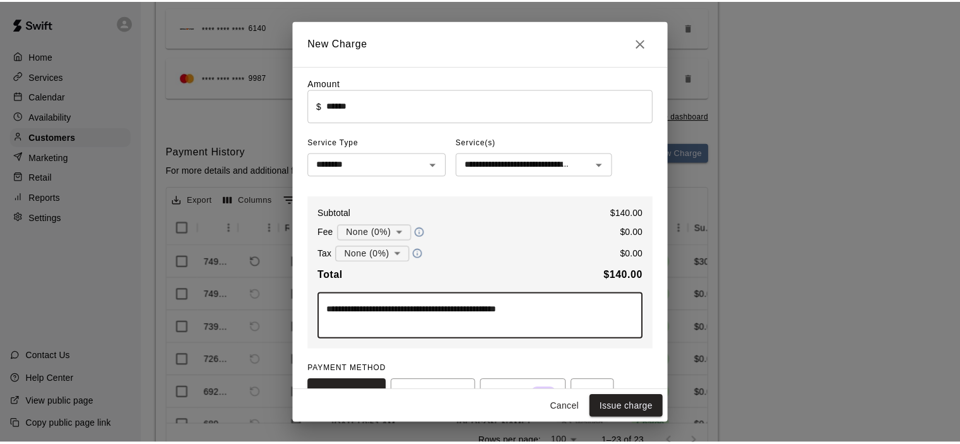
scroll to position [103, 0]
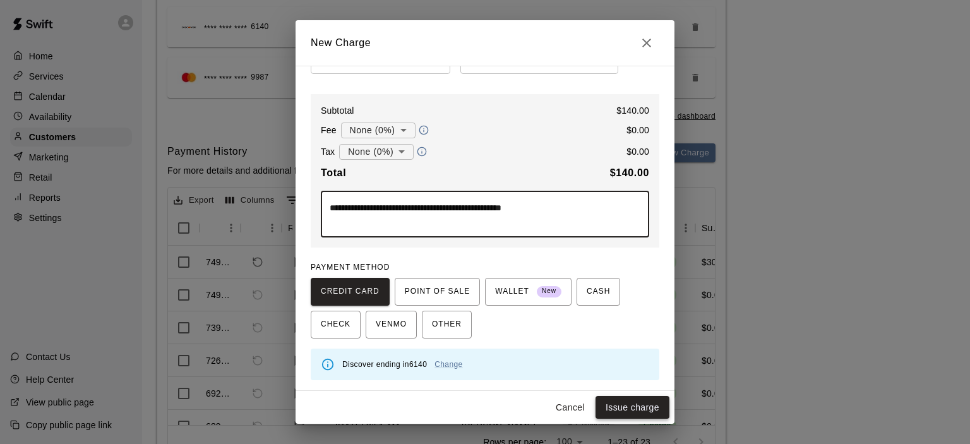
type textarea "**********"
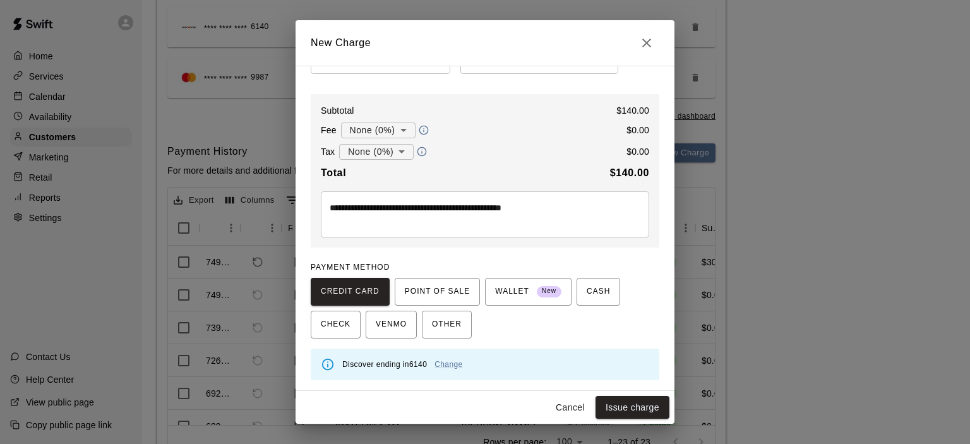
drag, startPoint x: 631, startPoint y: 405, endPoint x: 886, endPoint y: 199, distance: 328.2
click at [886, 199] on div "**********" at bounding box center [485, 222] width 970 height 444
type input "*"
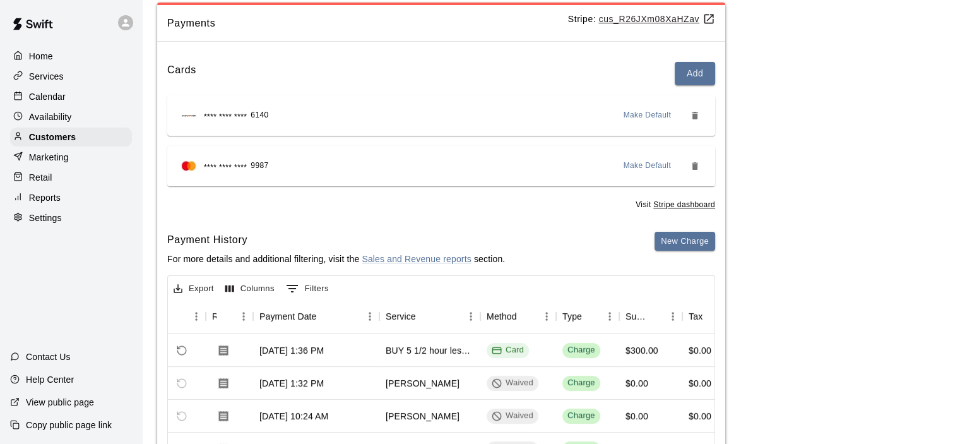
scroll to position [0, 0]
